Goal: Task Accomplishment & Management: Manage account settings

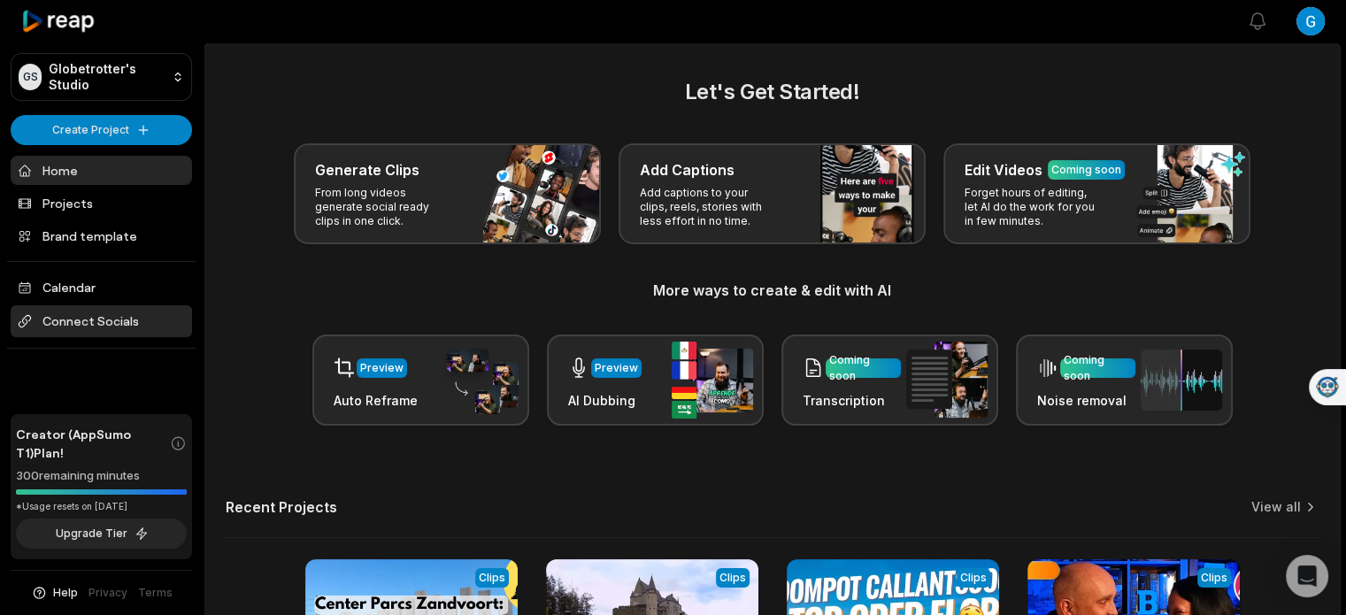
click at [132, 329] on span "Connect Socials" at bounding box center [101, 321] width 181 height 32
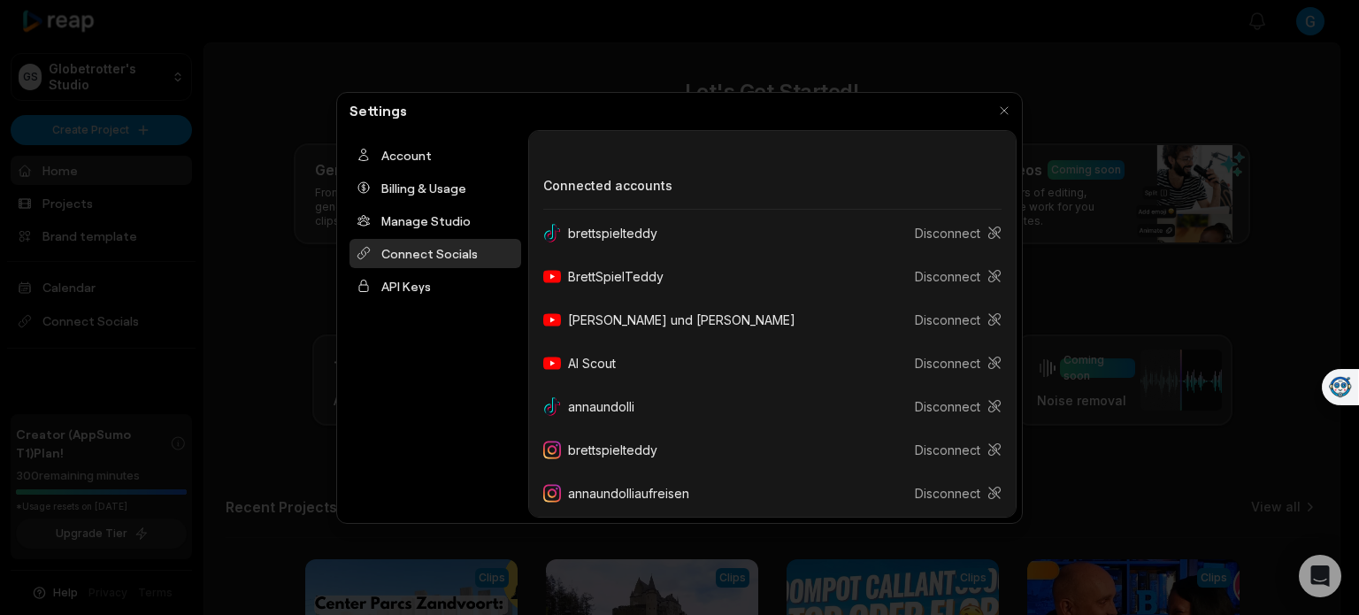
scroll to position [189, 0]
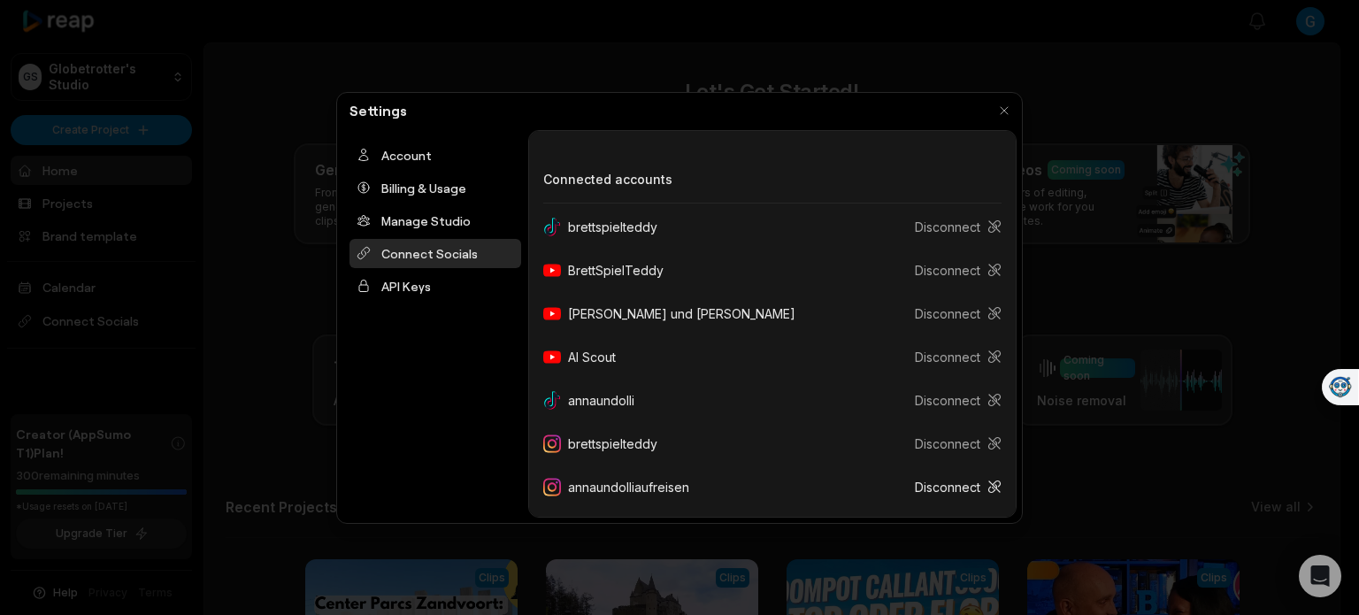
click at [951, 494] on button "Disconnect" at bounding box center [951, 487] width 101 height 33
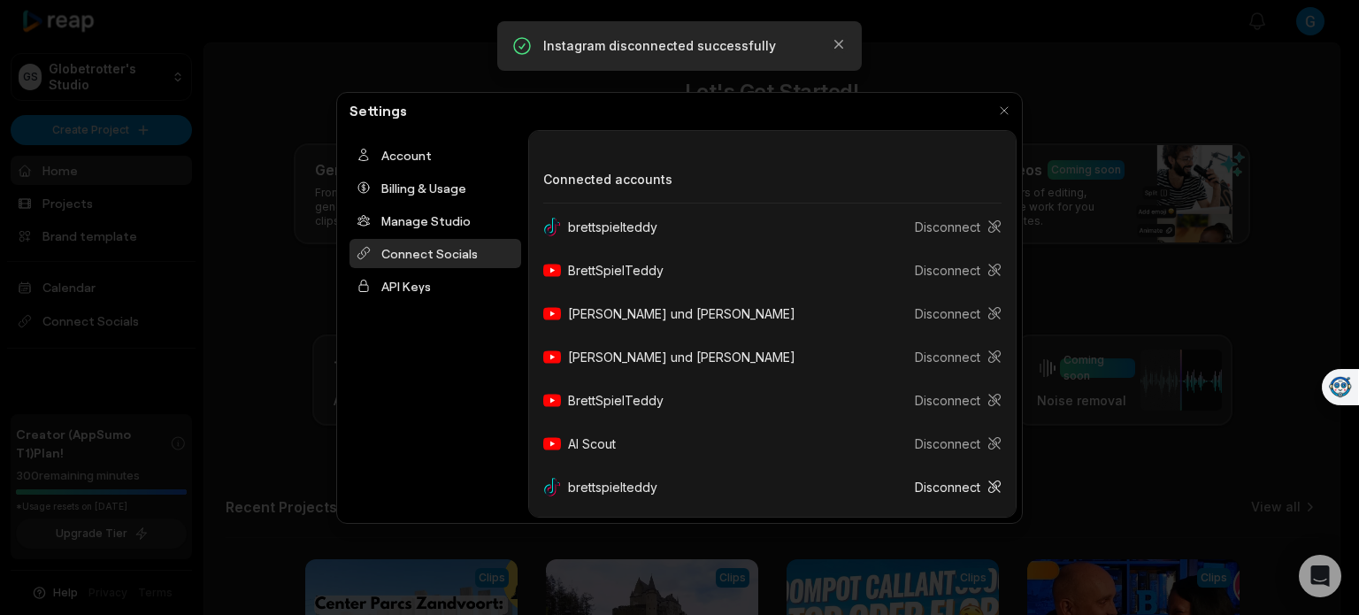
click at [950, 486] on button "Disconnect" at bounding box center [951, 487] width 101 height 33
click at [938, 410] on button "Disconnect" at bounding box center [951, 400] width 101 height 33
click at [940, 363] on button "Disconnect" at bounding box center [951, 357] width 101 height 33
click at [939, 276] on button "Disconnect" at bounding box center [951, 270] width 101 height 33
click at [938, 441] on button "Disconnect" at bounding box center [951, 443] width 101 height 33
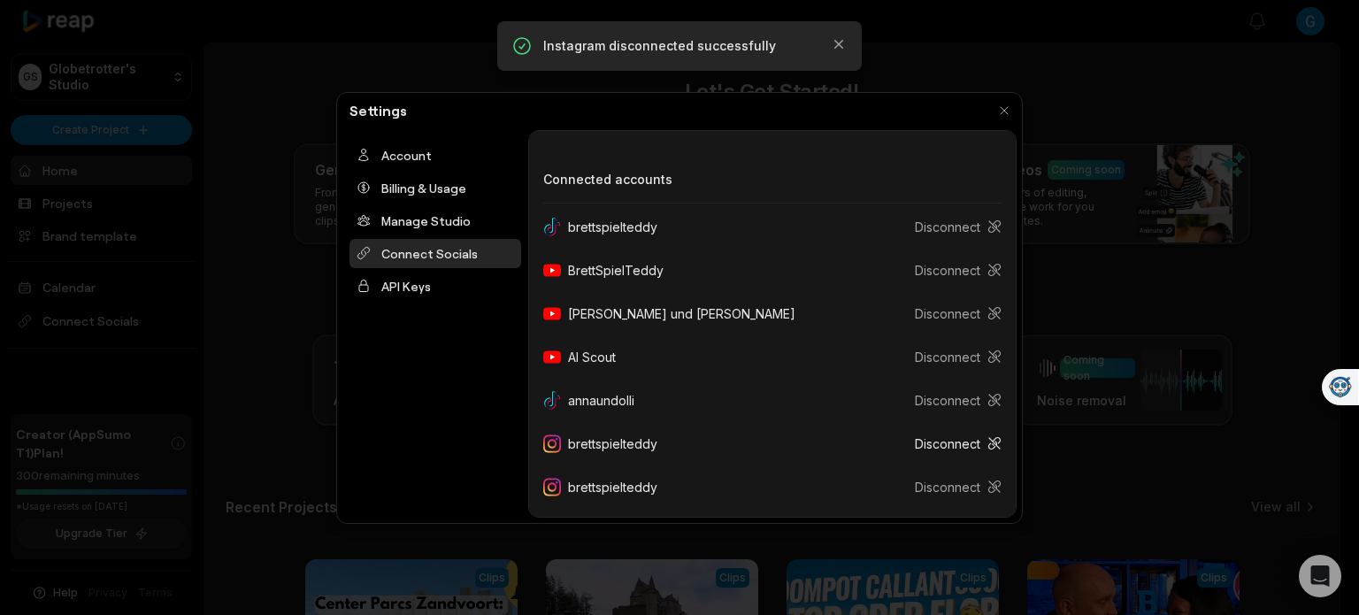
scroll to position [146, 0]
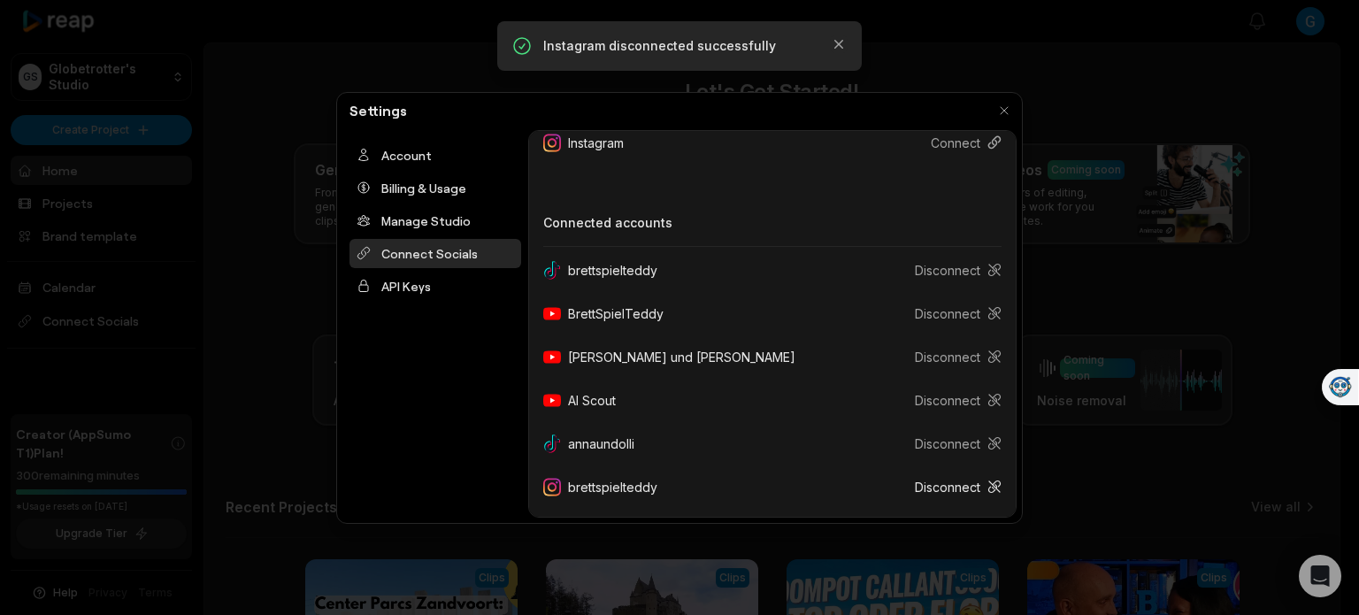
click at [945, 491] on button "Disconnect" at bounding box center [951, 487] width 101 height 33
click at [948, 487] on button "Disconnect" at bounding box center [951, 487] width 101 height 33
click at [939, 487] on button "Disconnect" at bounding box center [951, 487] width 101 height 33
drag, startPoint x: 939, startPoint y: 487, endPoint x: 911, endPoint y: 486, distance: 28.4
click at [911, 486] on button "Disconnect" at bounding box center [951, 487] width 101 height 33
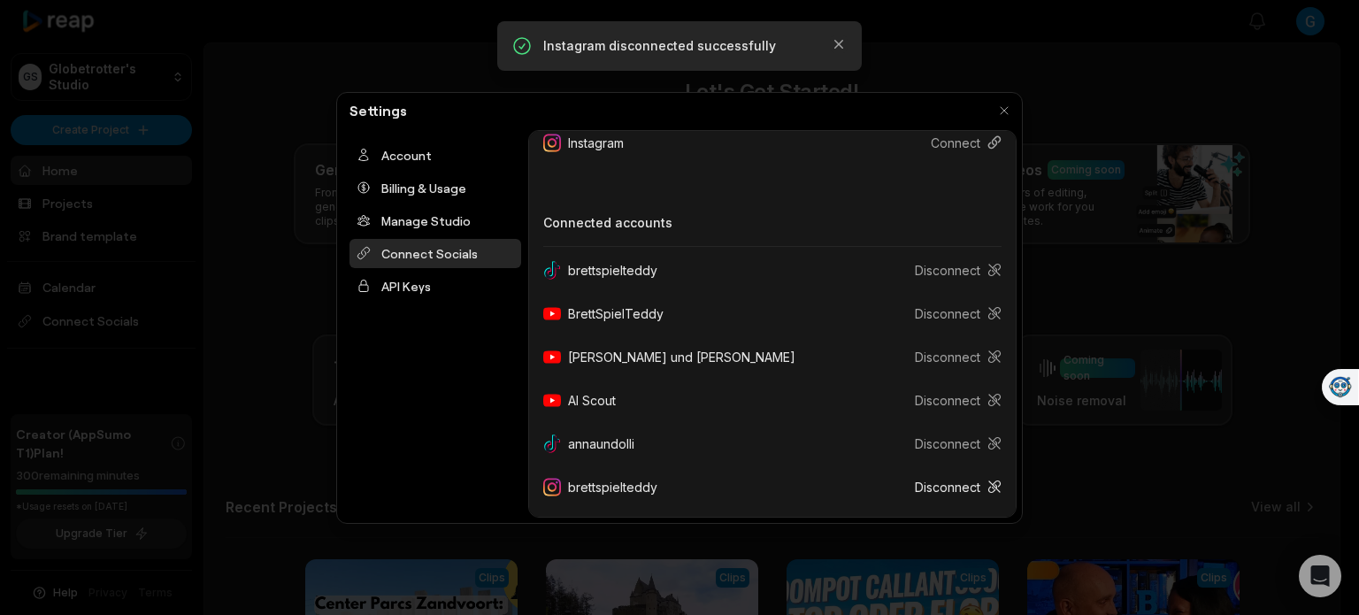
click at [911, 486] on button "Disconnect" at bounding box center [951, 487] width 101 height 33
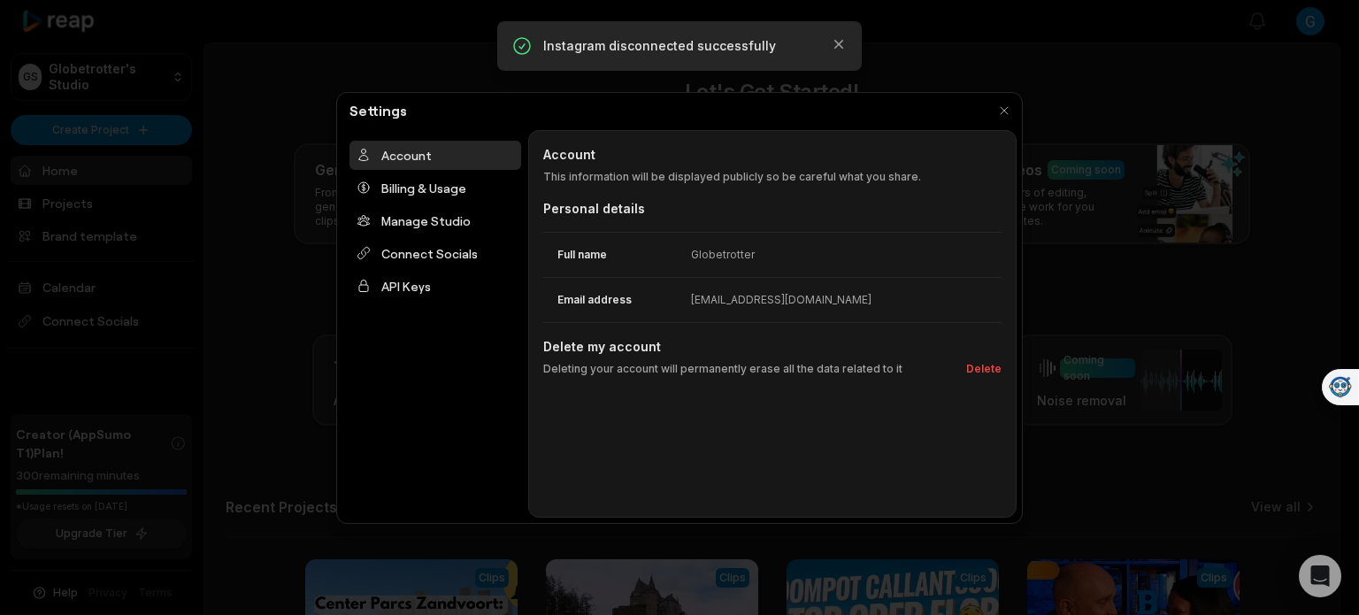
scroll to position [0, 0]
click at [1160, 346] on div at bounding box center [679, 307] width 1359 height 615
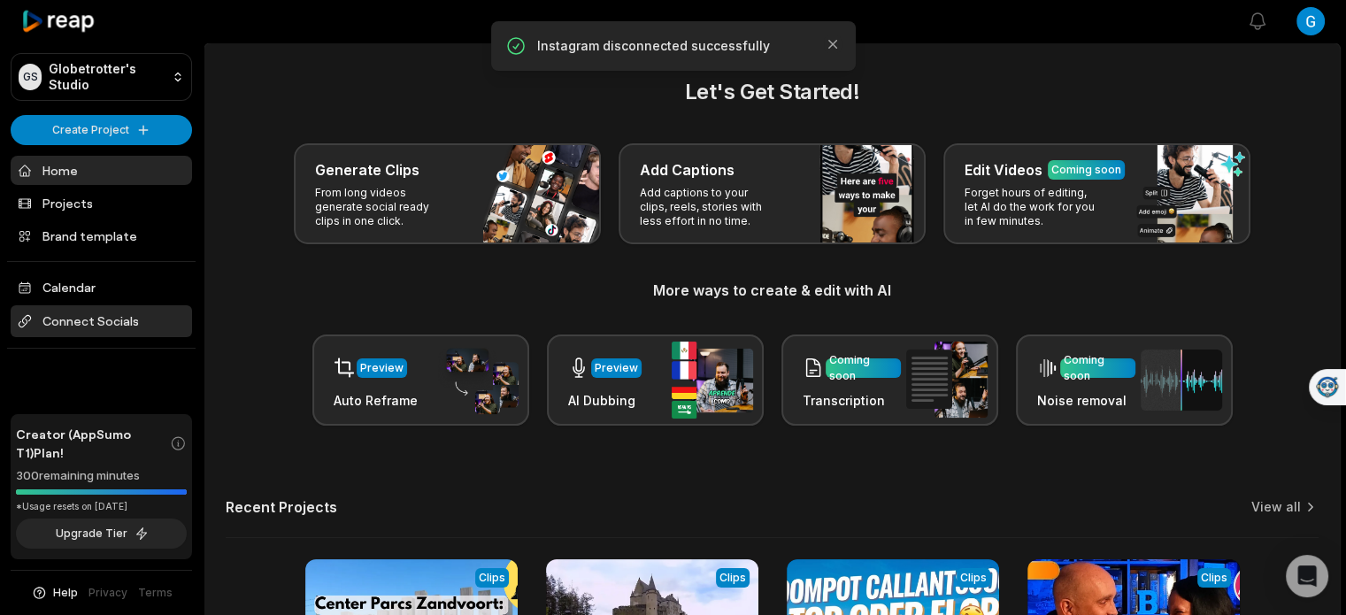
click at [82, 319] on span "Connect Socials" at bounding box center [101, 321] width 181 height 32
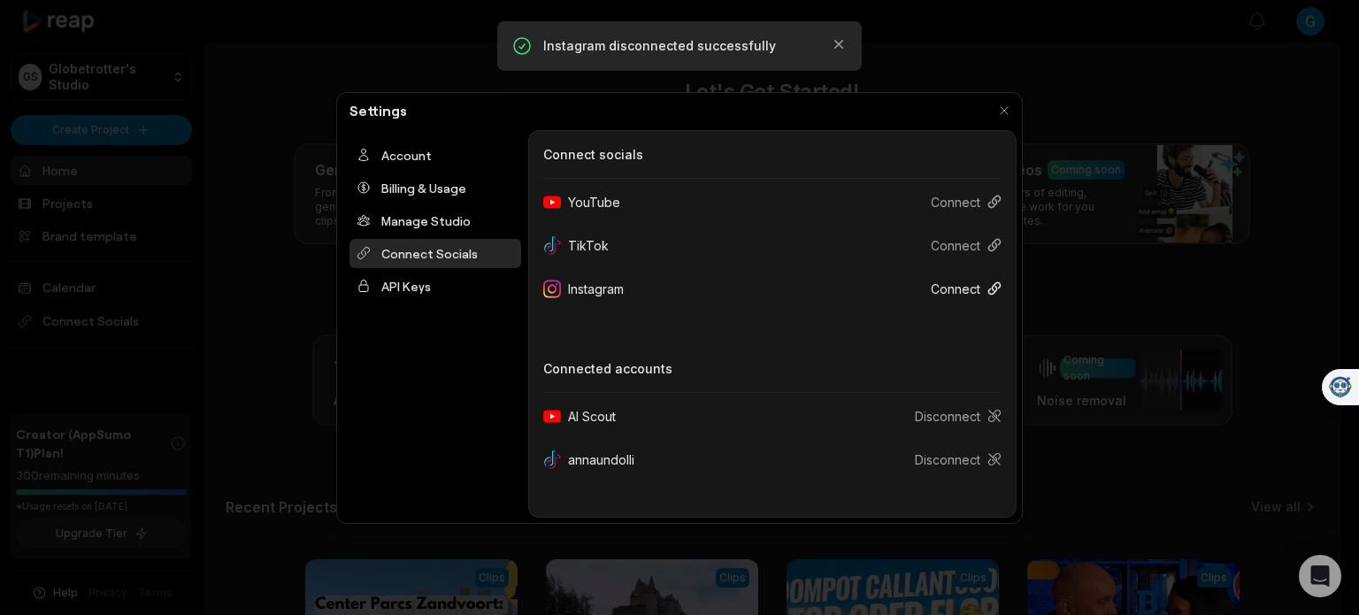
click at [958, 288] on button "Connect" at bounding box center [958, 288] width 85 height 33
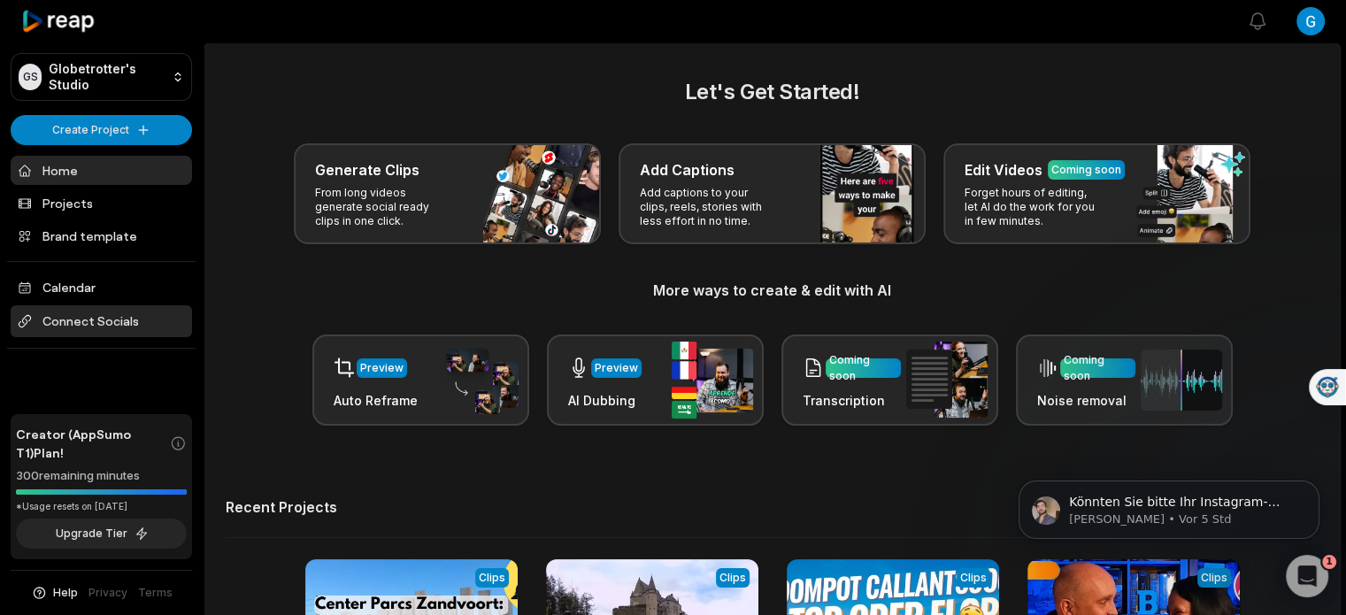
click at [124, 331] on span "Connect Socials" at bounding box center [101, 321] width 181 height 32
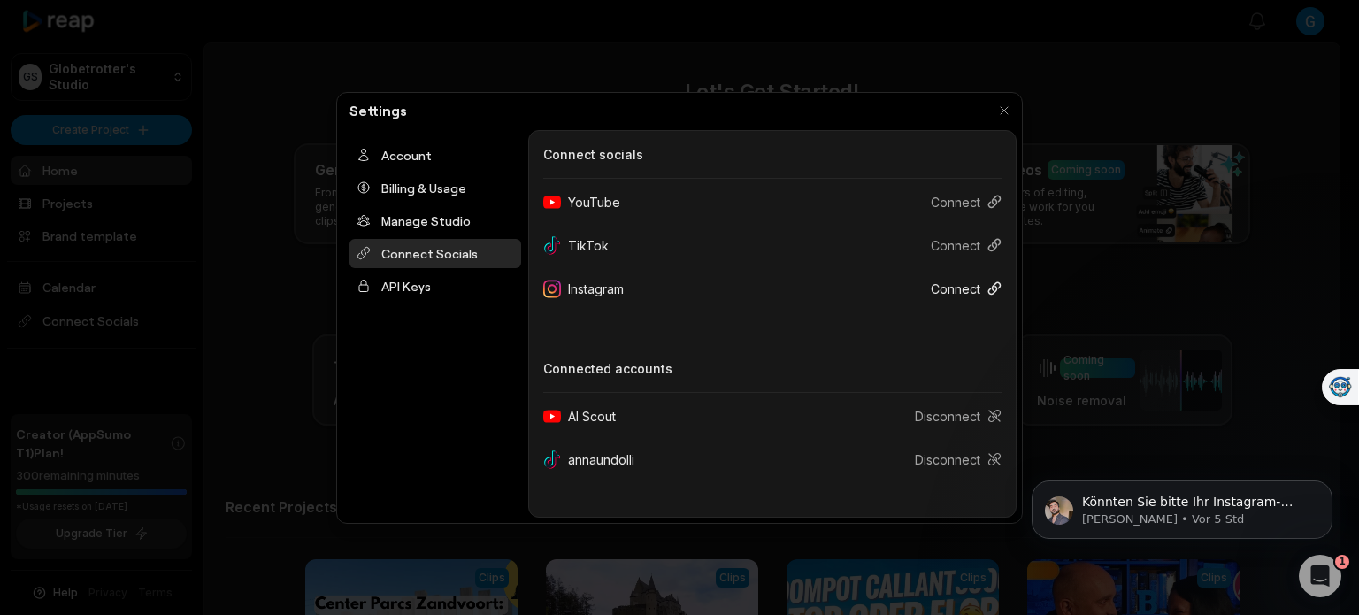
click at [954, 296] on button "Connect" at bounding box center [958, 288] width 85 height 33
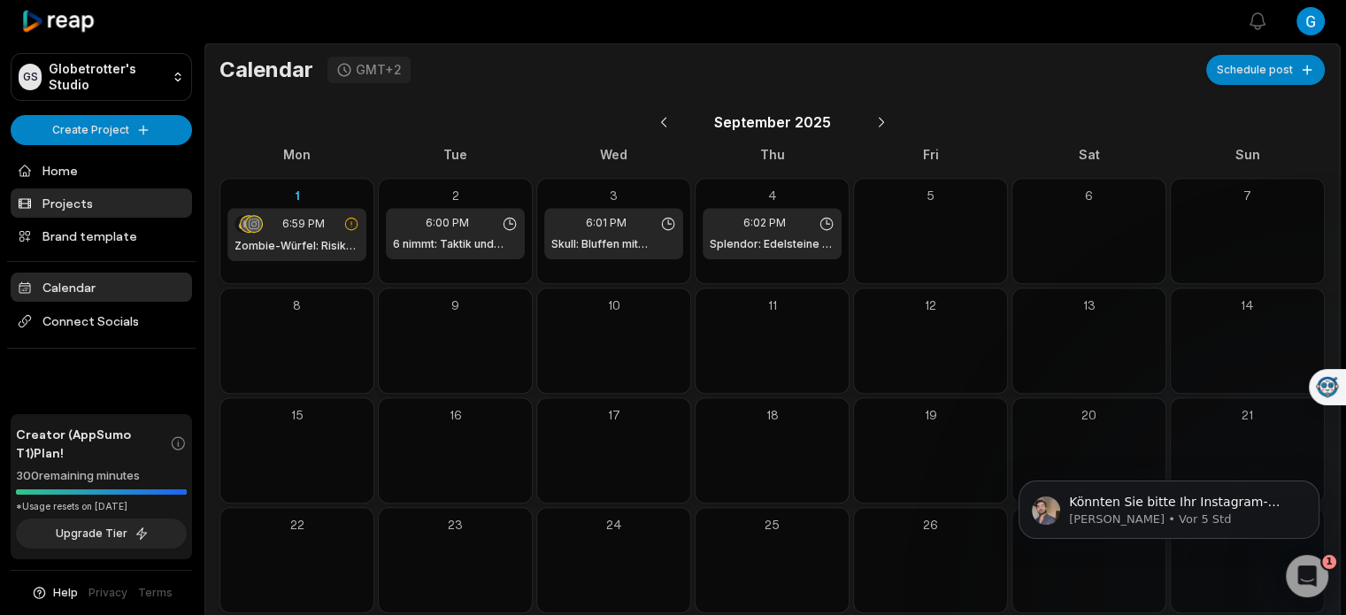
click at [78, 197] on link "Projects" at bounding box center [101, 202] width 181 height 29
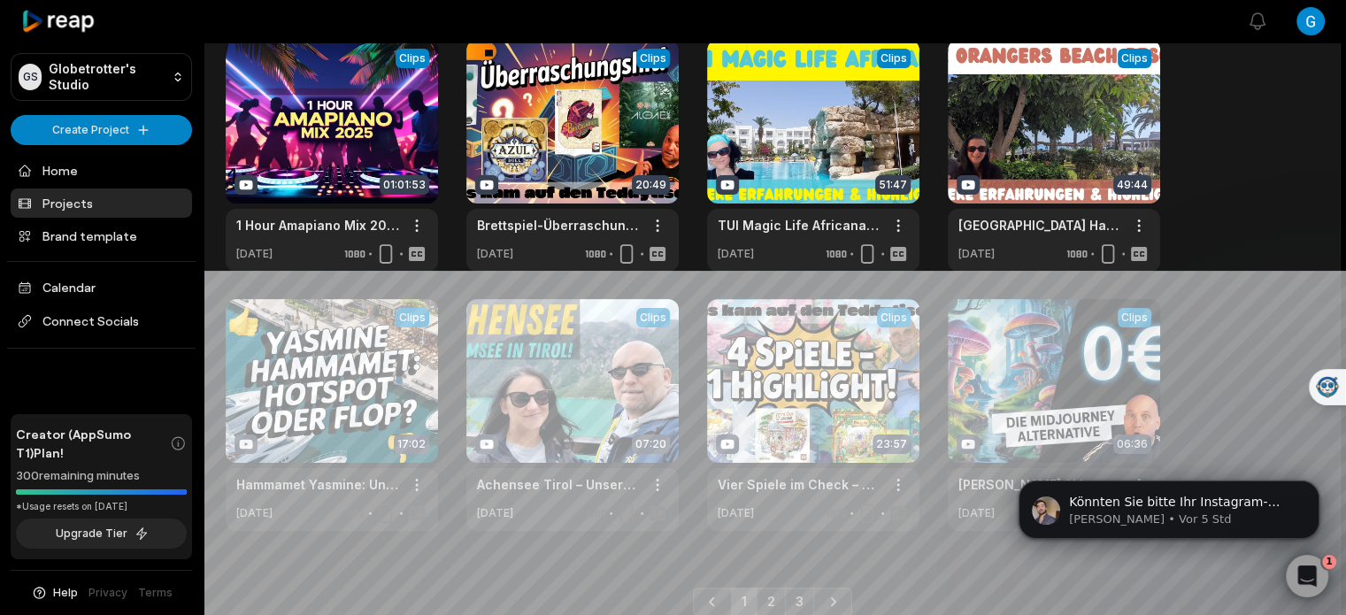
scroll to position [415, 0]
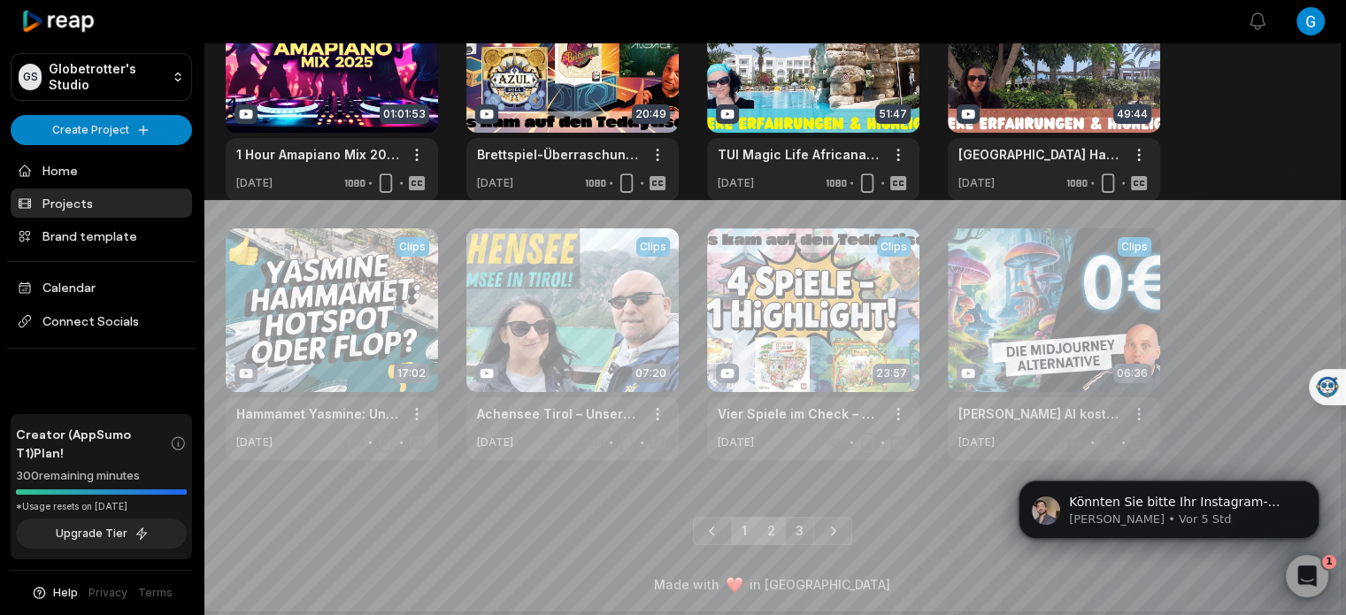
click at [775, 525] on link "2" at bounding box center [770, 531] width 29 height 28
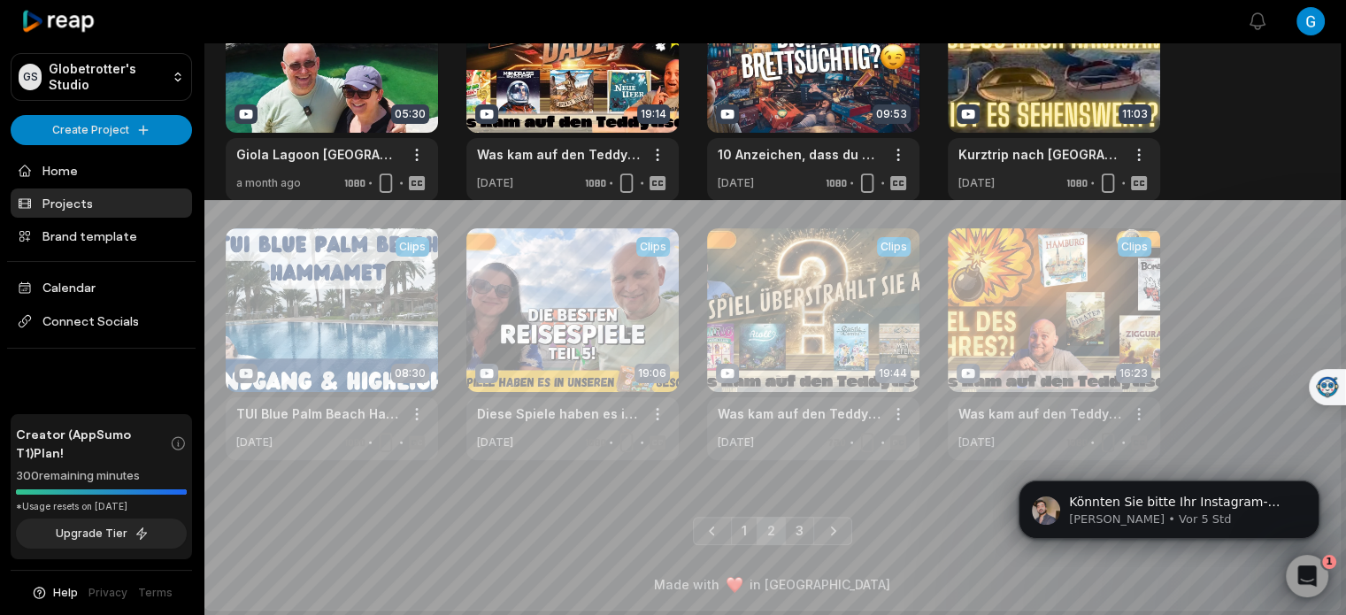
drag, startPoint x: 1355, startPoint y: 269, endPoint x: 341, endPoint y: 89, distance: 1029.6
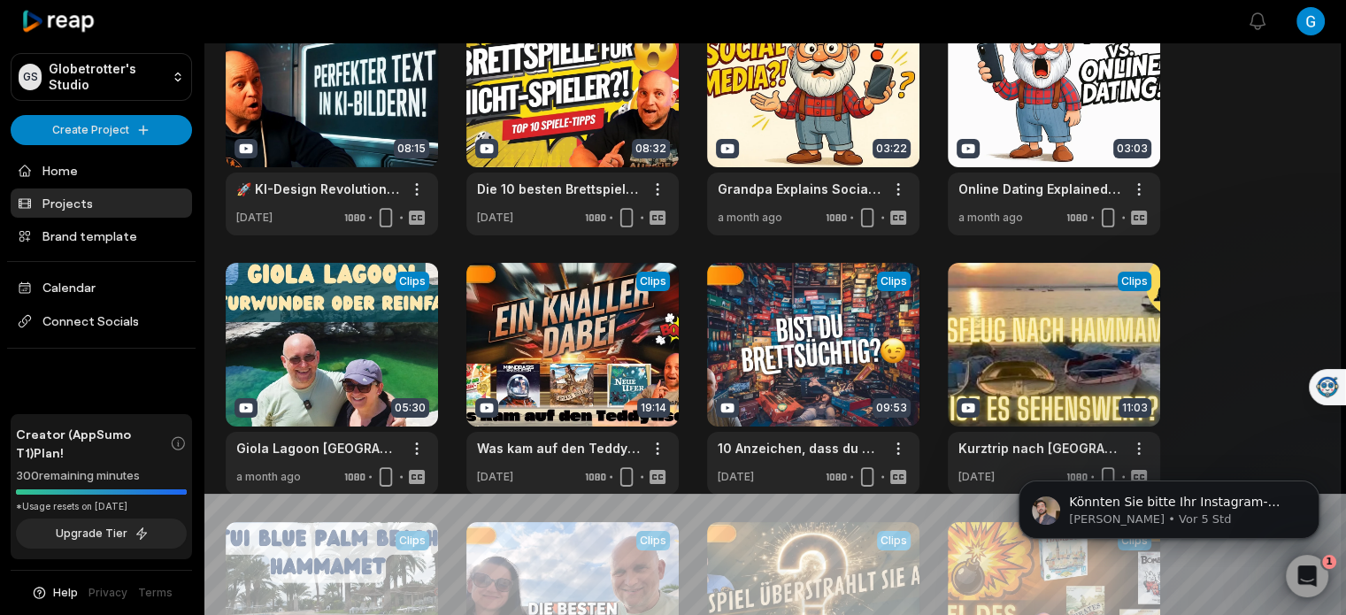
scroll to position [61, 0]
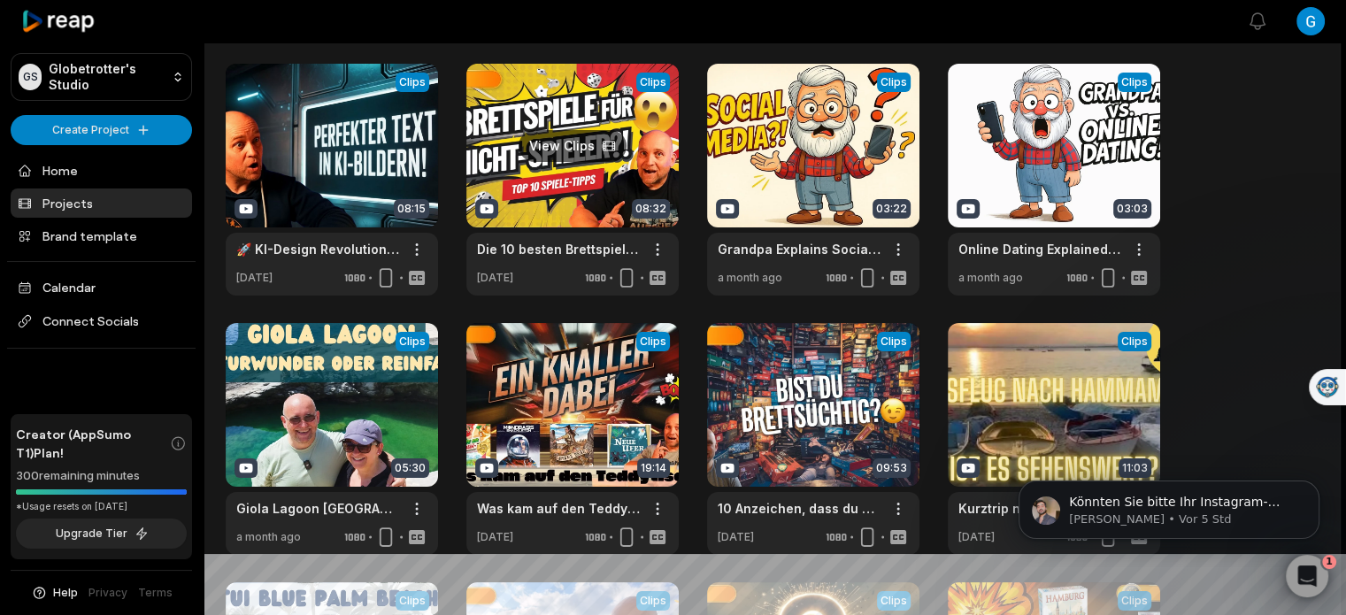
click at [638, 132] on link at bounding box center [572, 180] width 212 height 232
